Goal: Transaction & Acquisition: Obtain resource

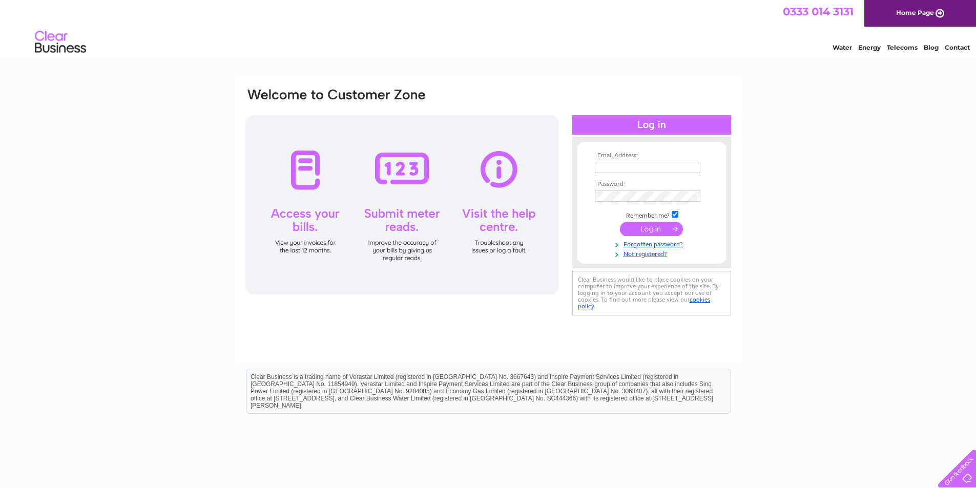
type input "alexchidlow@taxassist.co.uk"
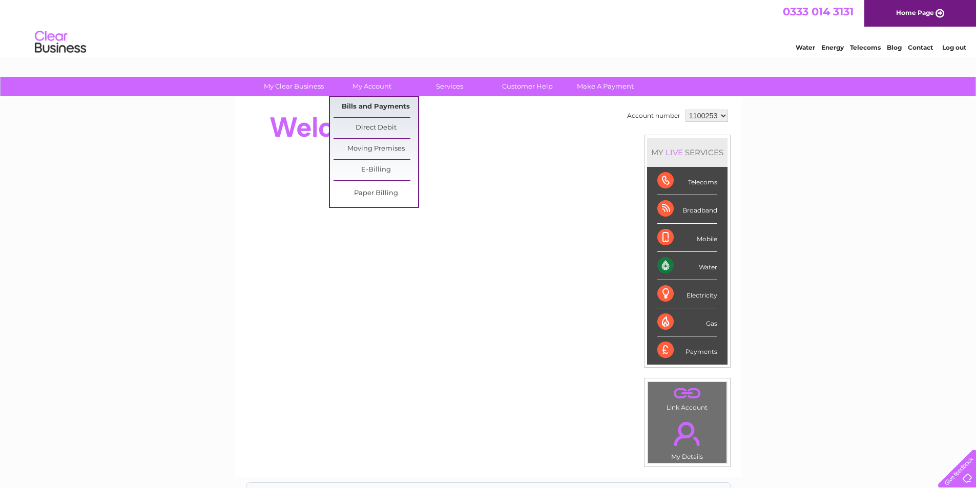
click at [384, 107] on link "Bills and Payments" at bounding box center [376, 107] width 85 height 20
click at [394, 104] on link "Bills and Payments" at bounding box center [376, 107] width 85 height 20
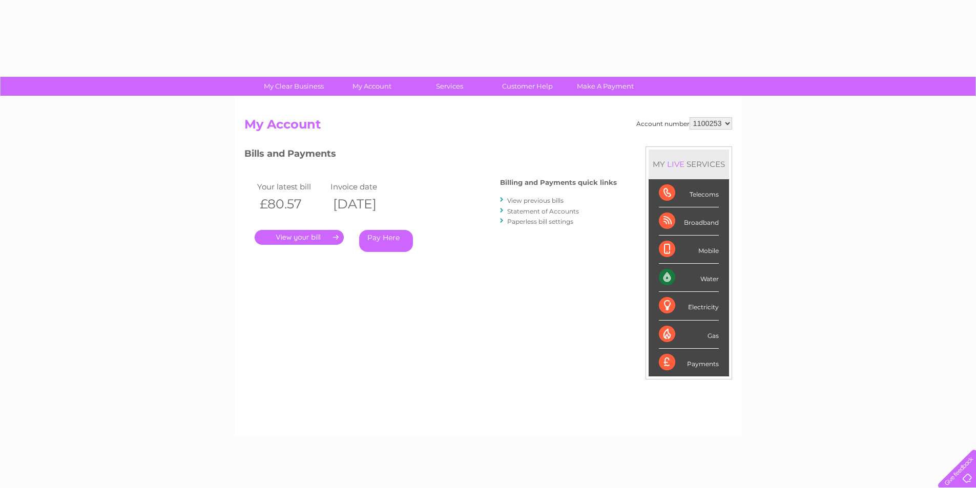
click at [305, 235] on link "." at bounding box center [299, 237] width 89 height 15
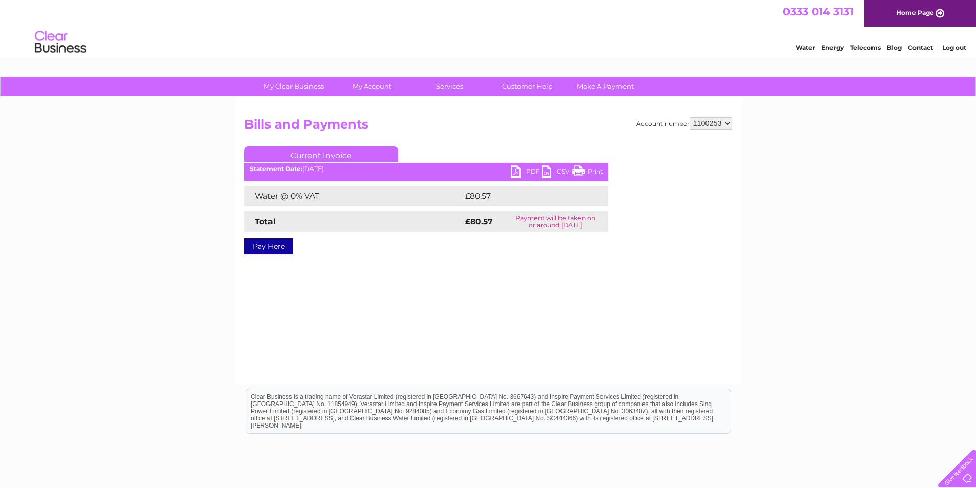
click at [522, 170] on link "PDF" at bounding box center [526, 173] width 31 height 15
click at [958, 48] on link "Log out" at bounding box center [954, 48] width 24 height 8
